Goal: Information Seeking & Learning: Learn about a topic

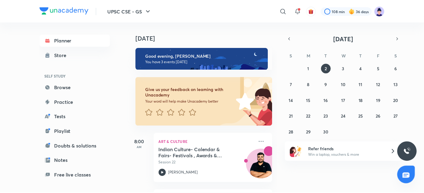
scroll to position [53, 0]
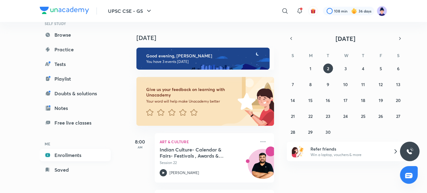
click at [74, 153] on link "Enrollments" at bounding box center [75, 155] width 71 height 12
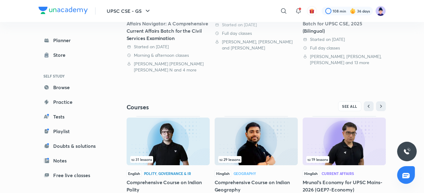
scroll to position [179, 0]
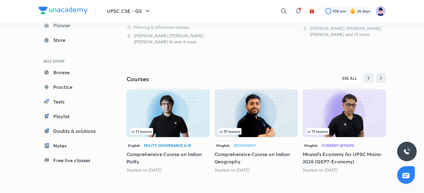
click at [171, 158] on h5 "Comprehensive Course on Indian Polity" at bounding box center [168, 158] width 83 height 15
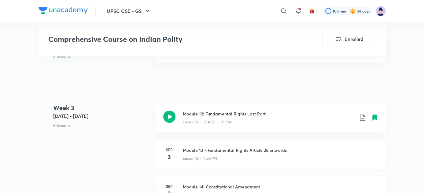
scroll to position [754, 0]
click at [217, 151] on h3 "Module 13 - Fundamental Rights Article 26 onwards" at bounding box center [281, 149] width 196 height 6
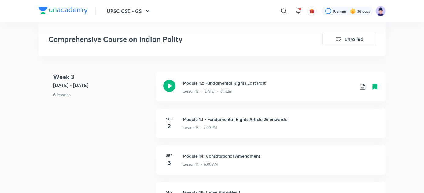
scroll to position [784, 0]
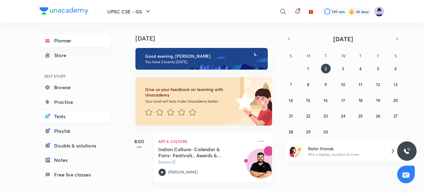
scroll to position [53, 0]
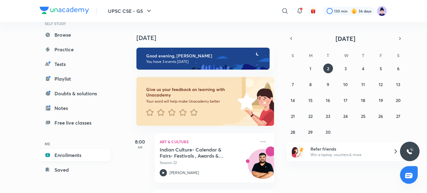
click at [86, 158] on link "Enrollments" at bounding box center [75, 155] width 71 height 12
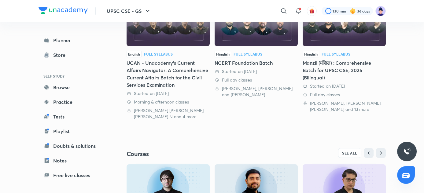
scroll to position [179, 0]
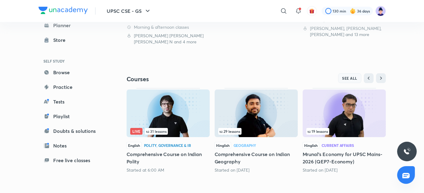
click at [350, 78] on span "SEE ALL" at bounding box center [349, 78] width 15 height 4
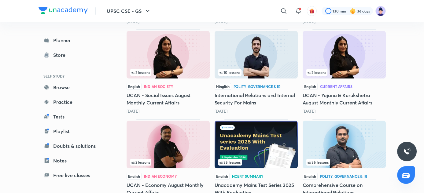
scroll to position [530, 0]
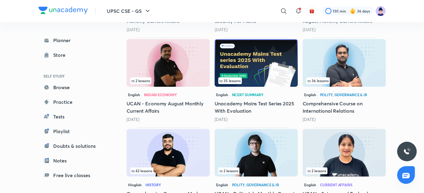
click at [330, 102] on h5 "Comprehensive Course on International Relations" at bounding box center [344, 107] width 83 height 15
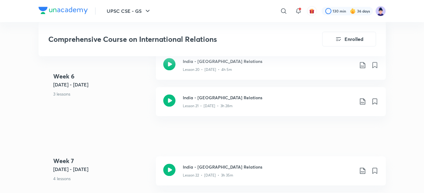
scroll to position [1239, 0]
click at [230, 101] on div "Lesson 21 • Jul 5 • 3h 28m" at bounding box center [268, 105] width 171 height 8
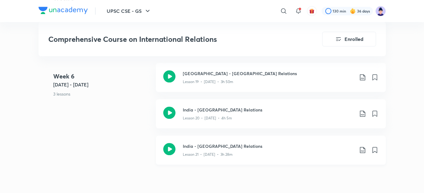
scroll to position [1190, 0]
click at [222, 107] on h3 "India - Russia Relations" at bounding box center [268, 110] width 171 height 6
